Goal: Transaction & Acquisition: Purchase product/service

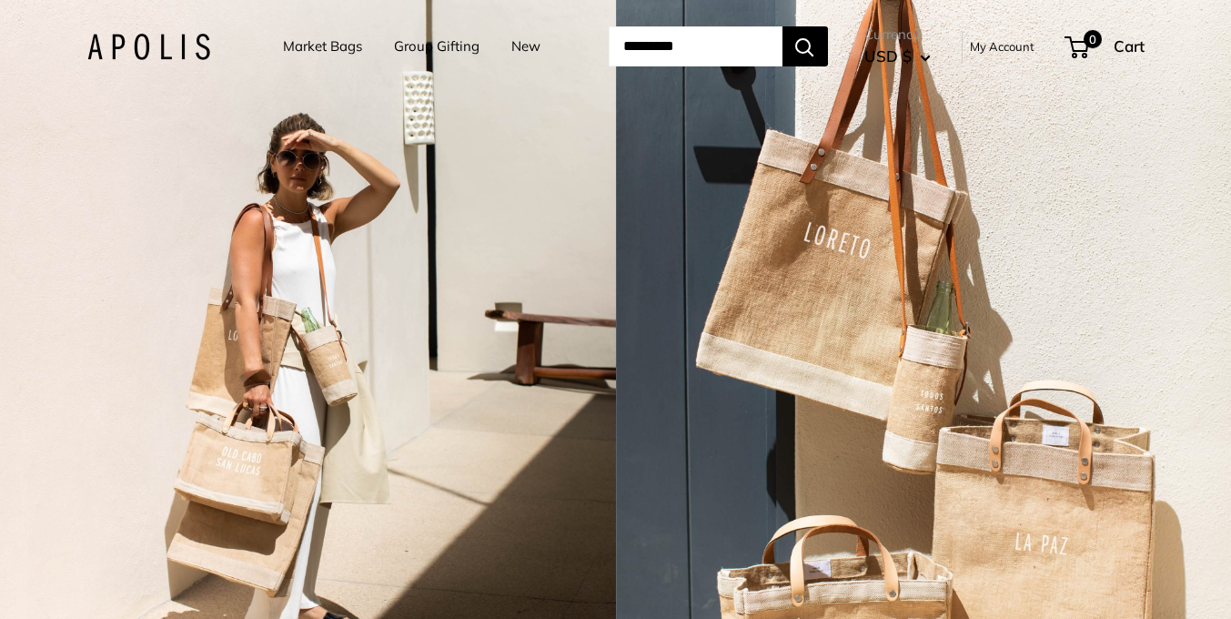
click at [642, 45] on input "Search..." at bounding box center [696, 46] width 174 height 40
type input "*****"
click at [782, 26] on button "Search" at bounding box center [804, 46] width 45 height 40
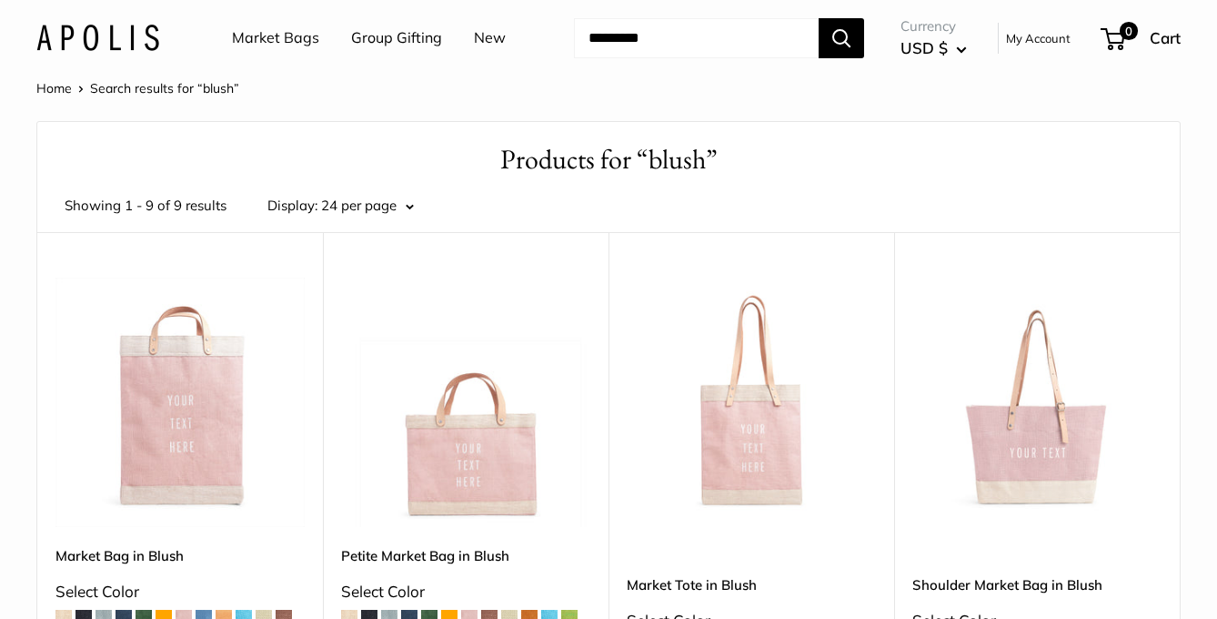
click at [673, 40] on input "Search..." at bounding box center [696, 38] width 245 height 40
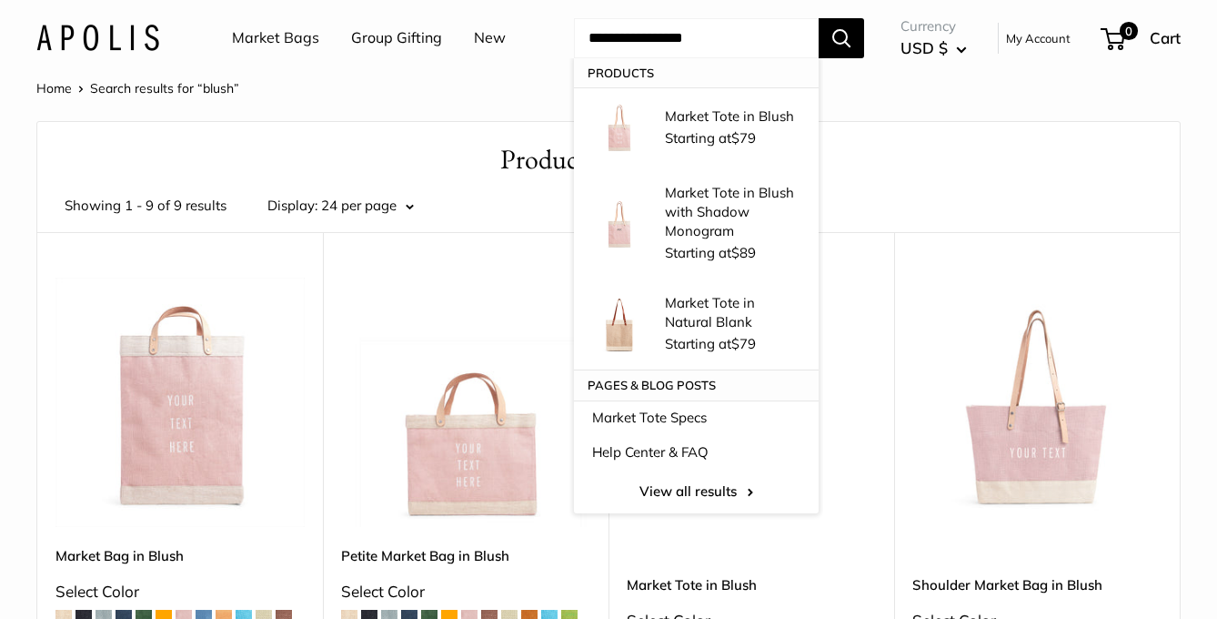
type input "**********"
click at [819, 18] on button "Search" at bounding box center [841, 38] width 45 height 40
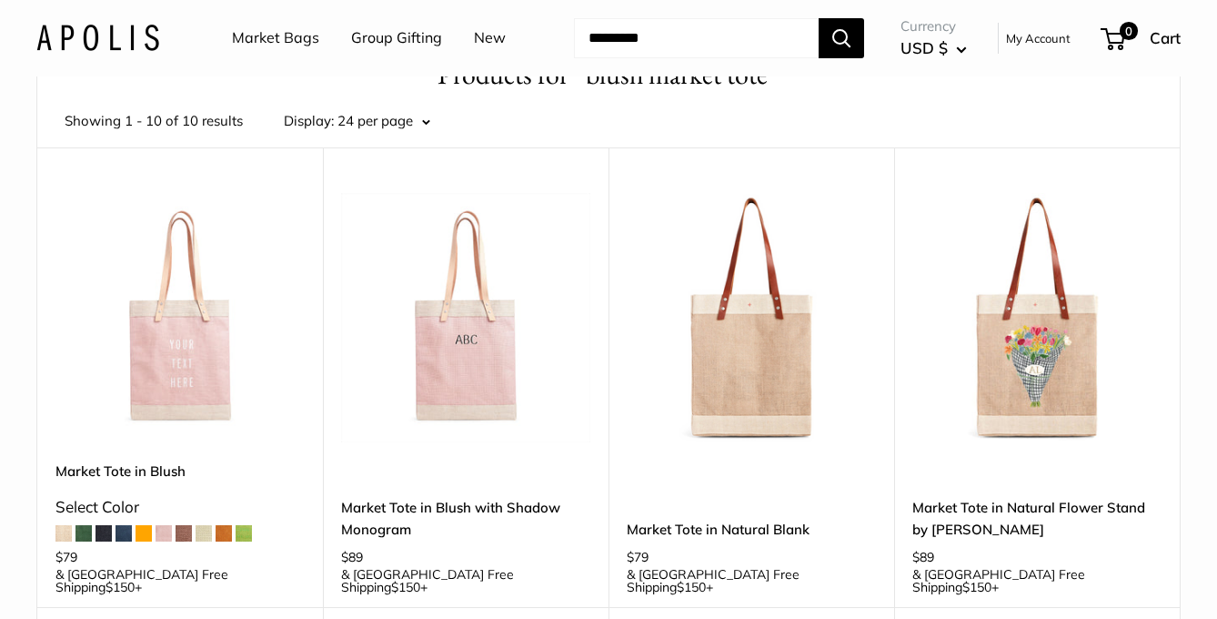
scroll to position [114, 0]
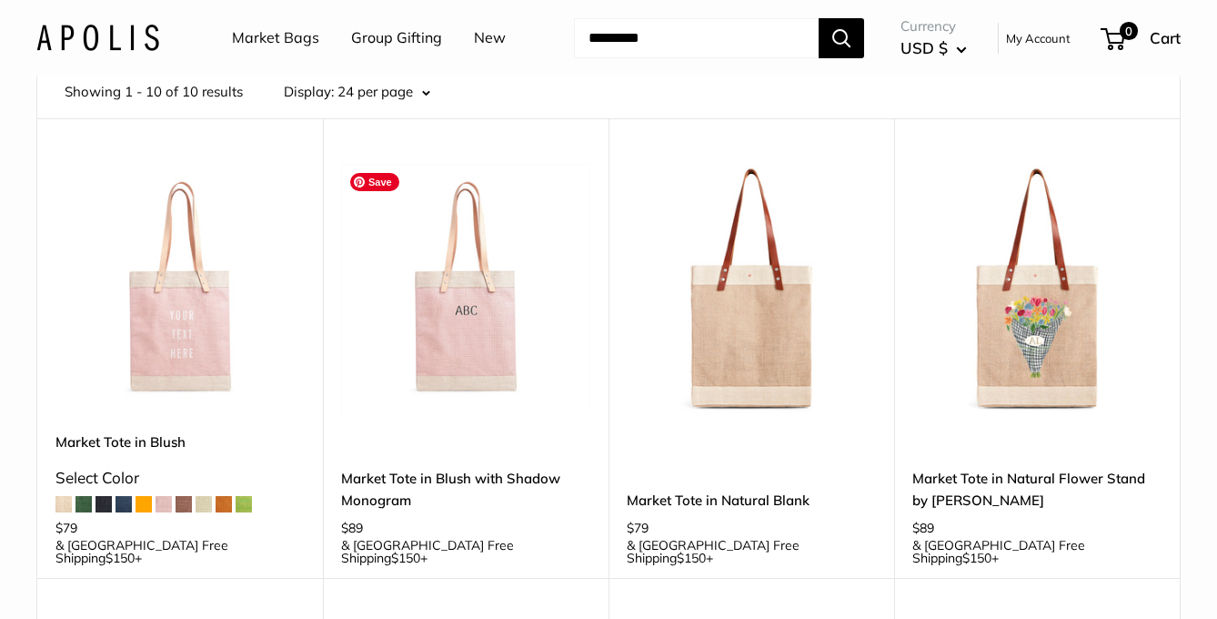
click at [0, 0] on img at bounding box center [0, 0] width 0 height 0
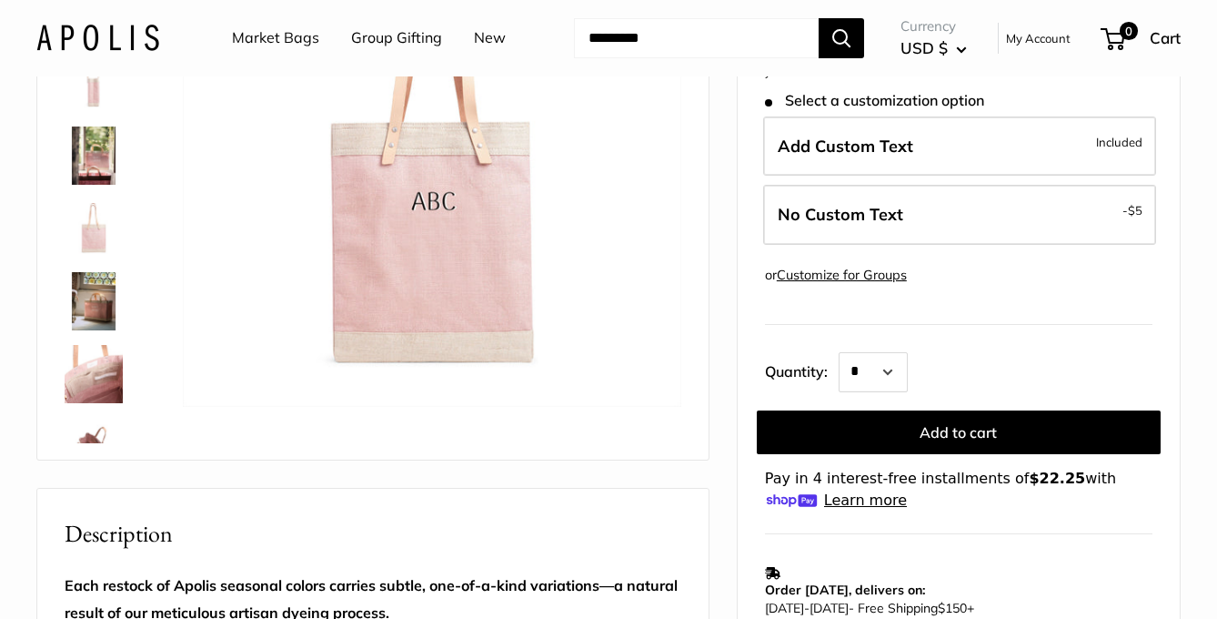
scroll to position [237, 0]
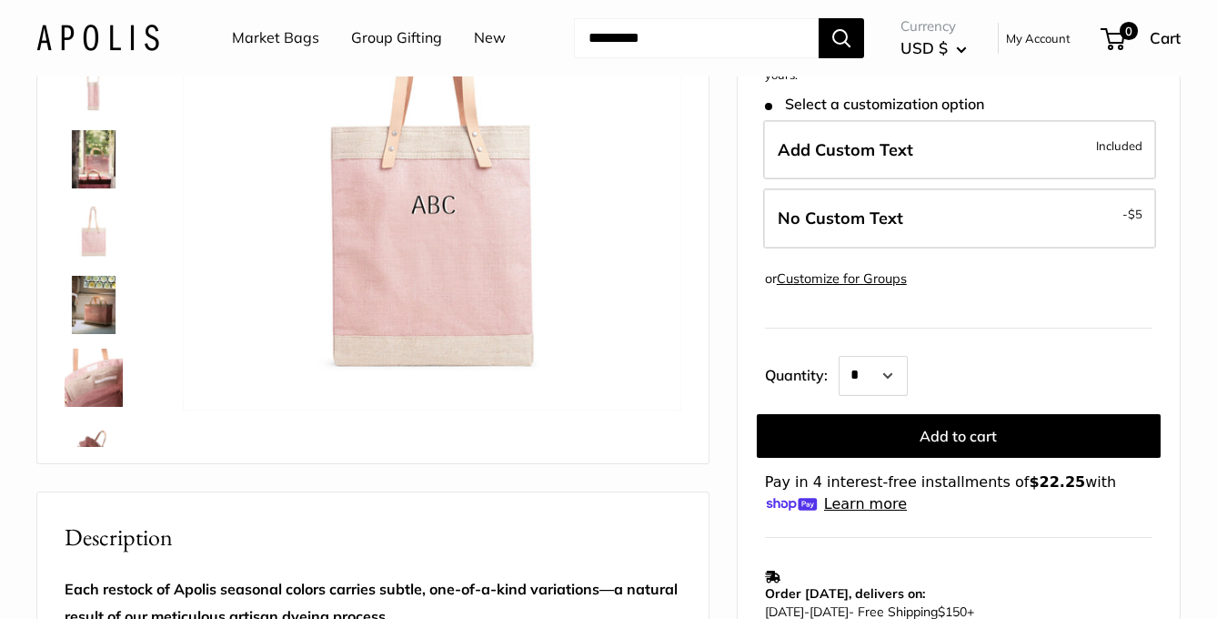
click at [93, 322] on img at bounding box center [94, 305] width 58 height 58
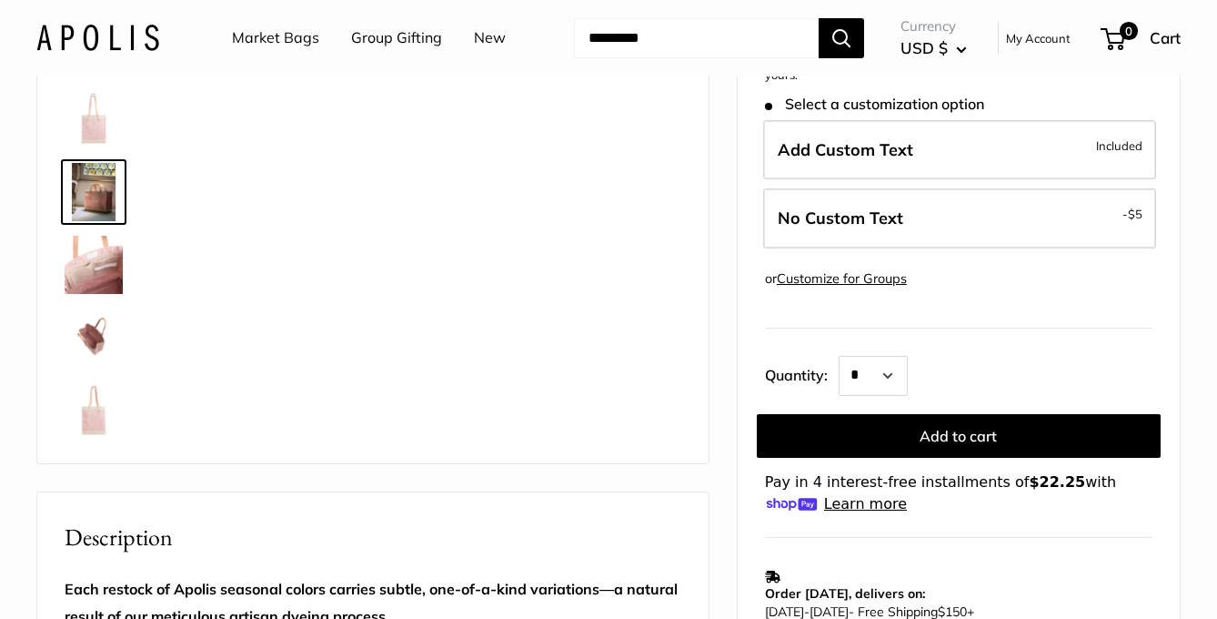
scroll to position [116, 0]
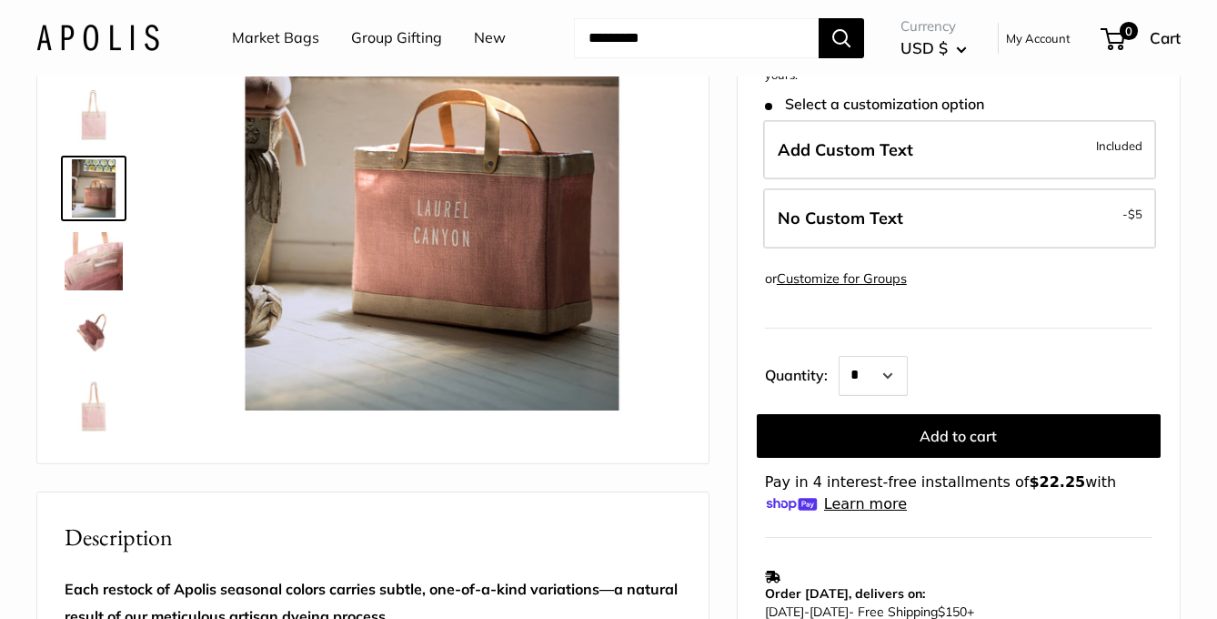
click at [102, 270] on img at bounding box center [94, 261] width 58 height 58
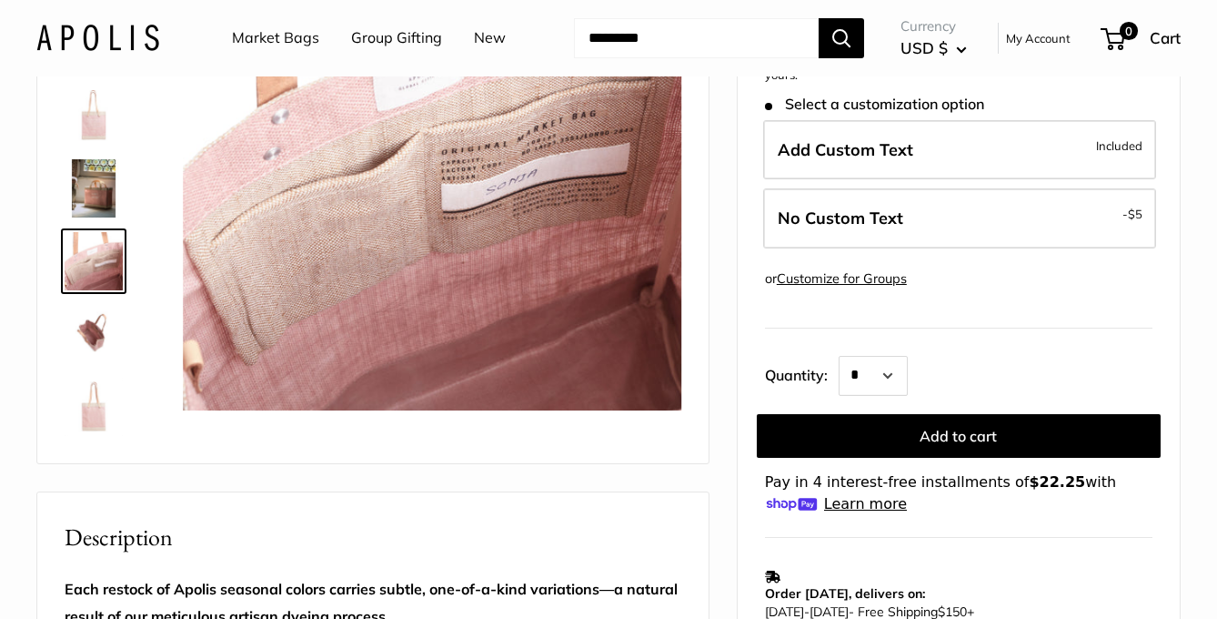
click at [102, 330] on img at bounding box center [94, 334] width 58 height 58
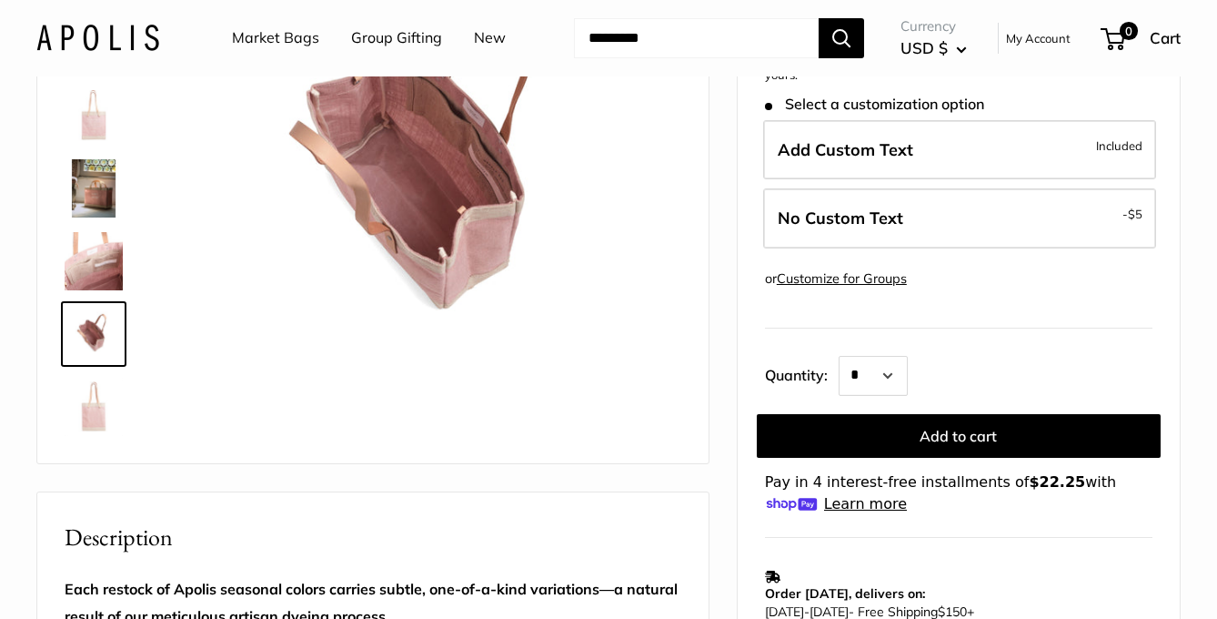
click at [110, 391] on img at bounding box center [94, 407] width 58 height 58
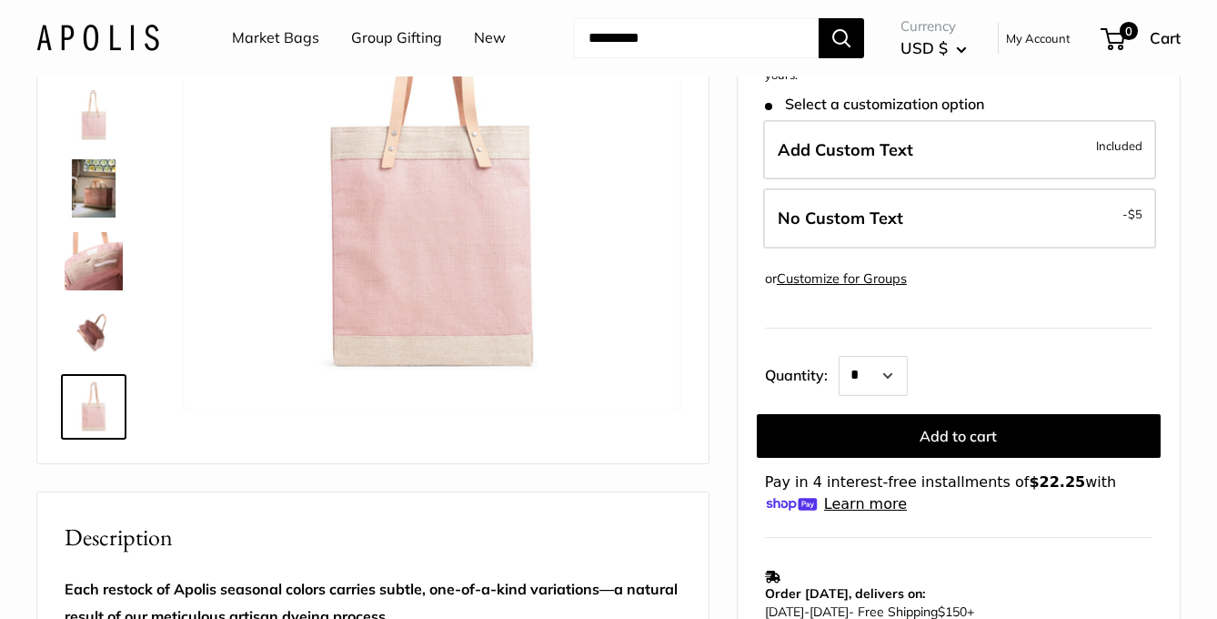
click at [93, 415] on img at bounding box center [94, 407] width 58 height 58
click at [90, 118] on img at bounding box center [94, 115] width 58 height 58
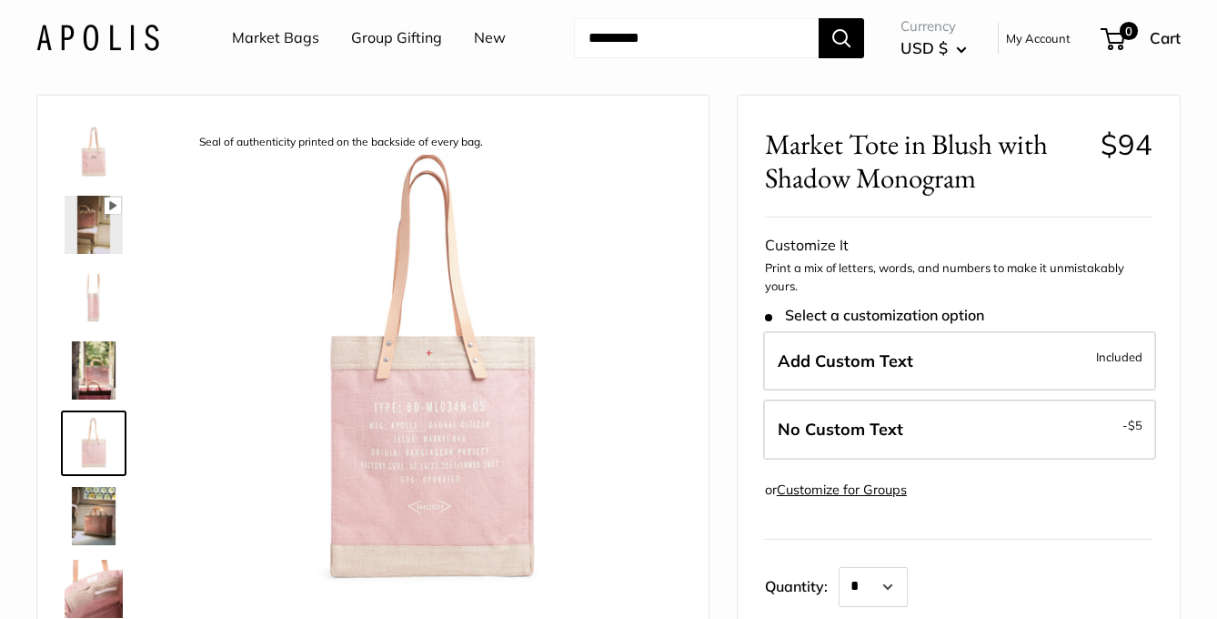
scroll to position [19, 0]
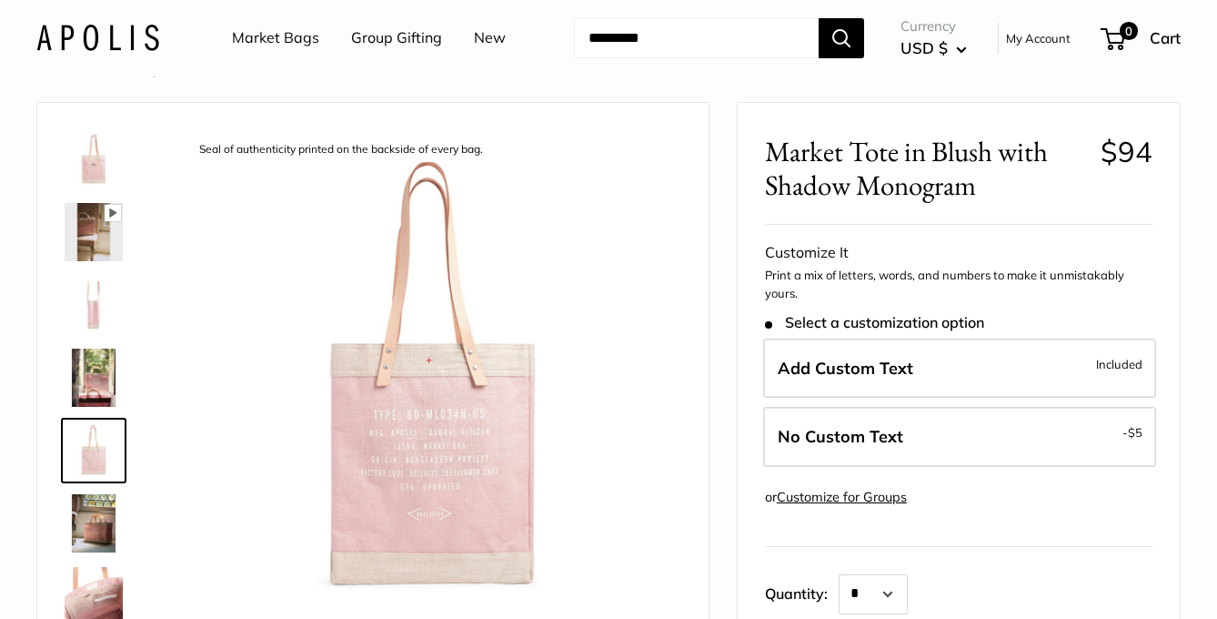
click at [95, 176] on img at bounding box center [94, 159] width 58 height 58
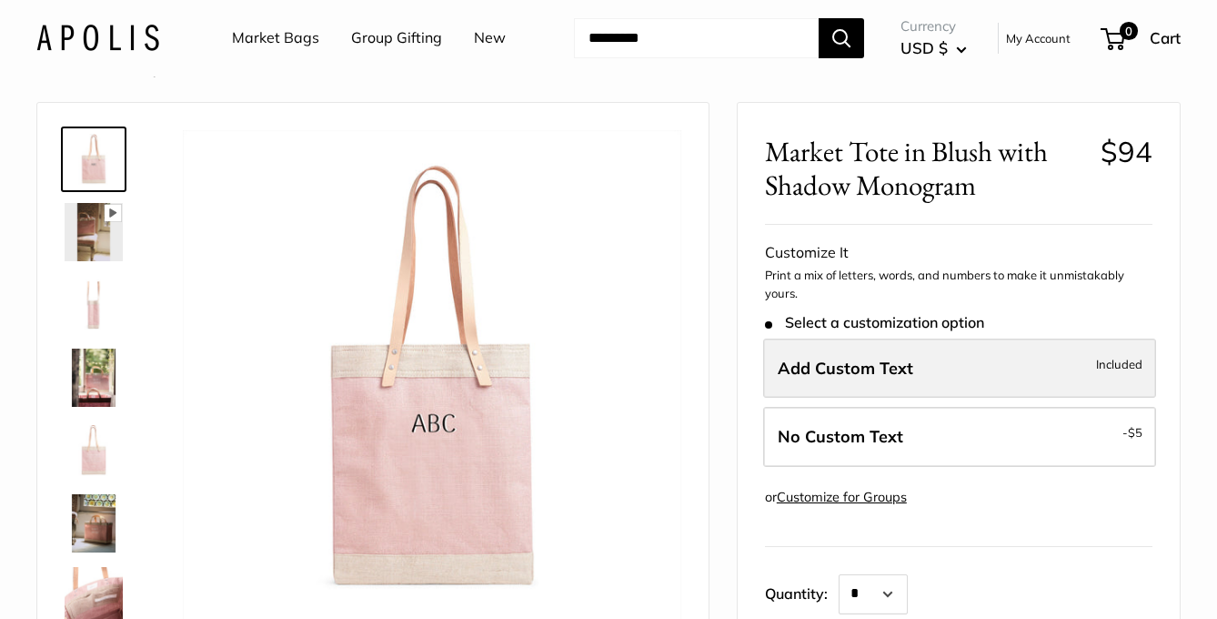
click at [862, 365] on span "Add Custom Text" at bounding box center [846, 368] width 136 height 21
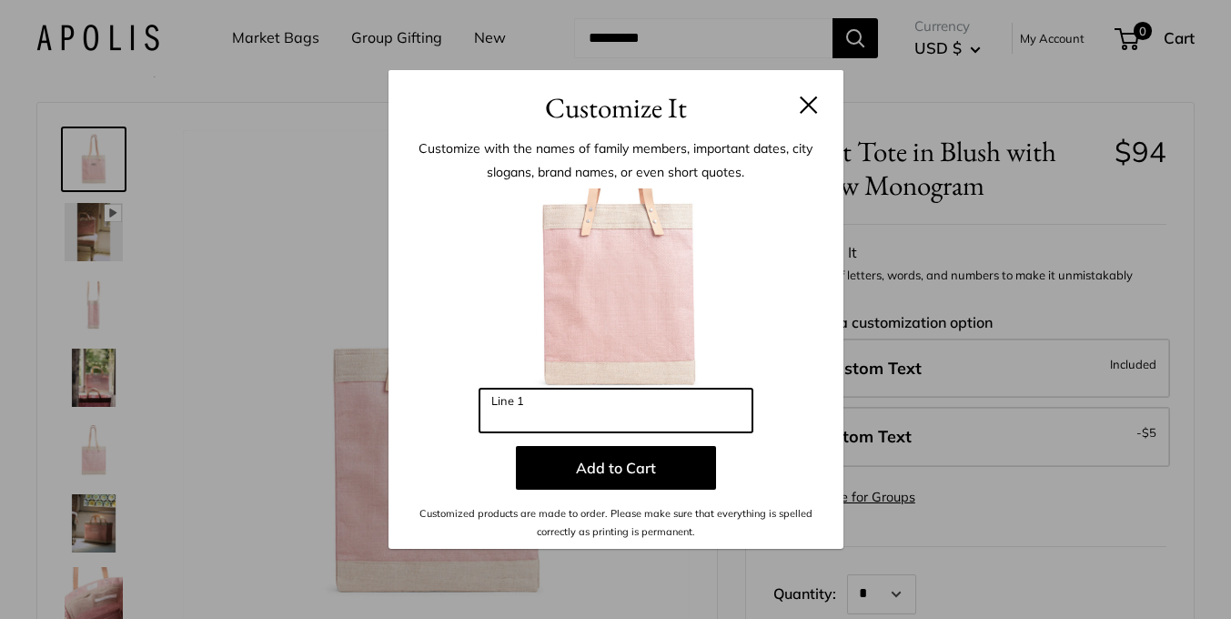
click at [669, 406] on input "Line 1" at bounding box center [615, 410] width 273 height 44
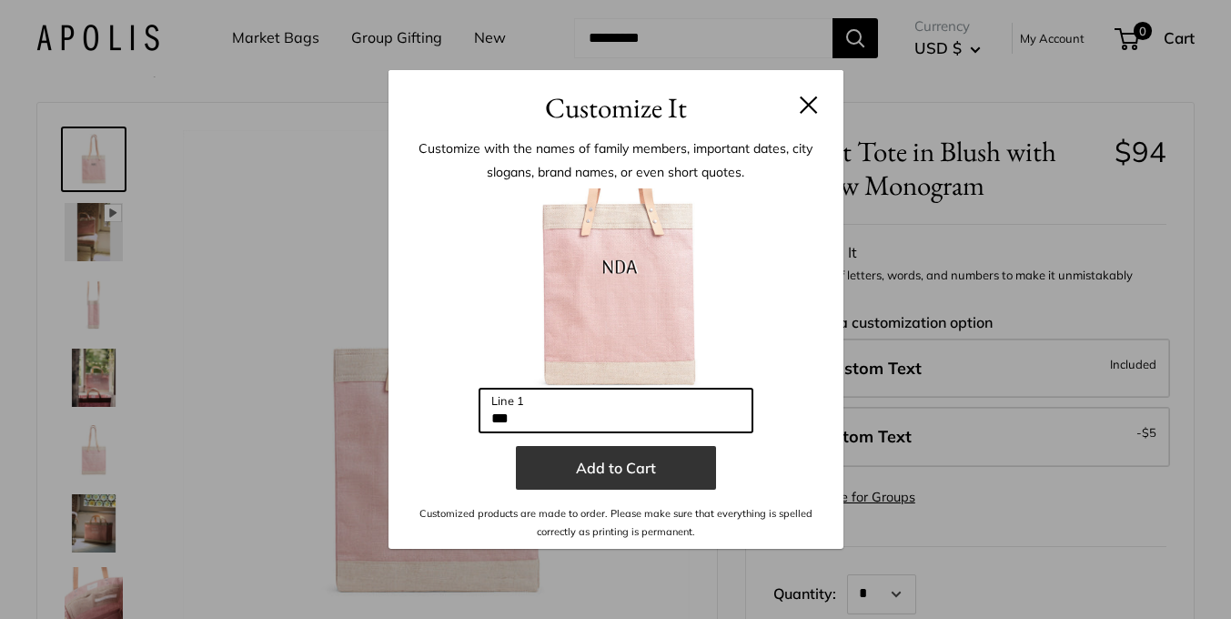
type input "***"
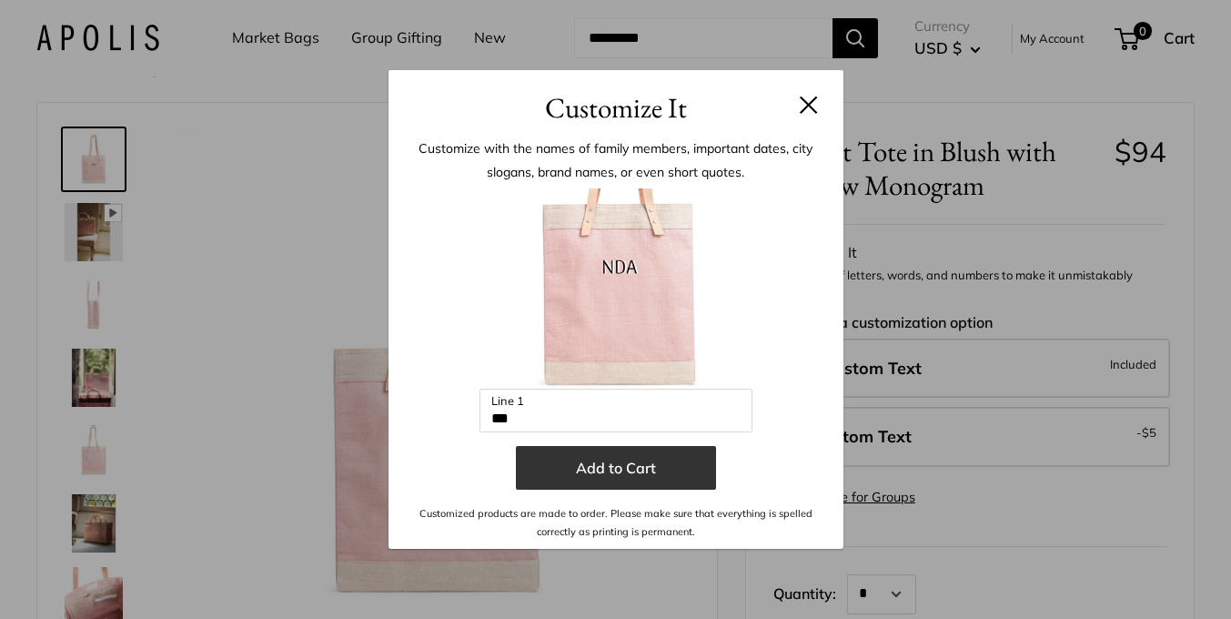
click at [618, 464] on button "Add to Cart" at bounding box center [616, 468] width 200 height 44
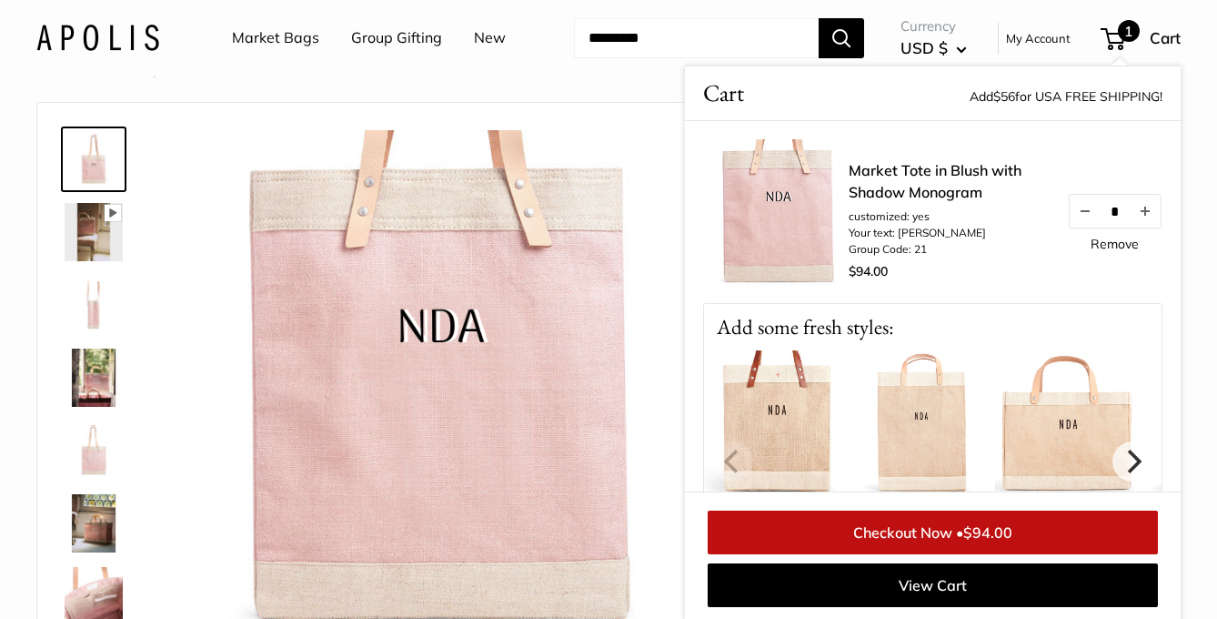
click at [901, 533] on link "Checkout Now • $94.00" at bounding box center [933, 532] width 450 height 44
